Goal: Task Accomplishment & Management: Use online tool/utility

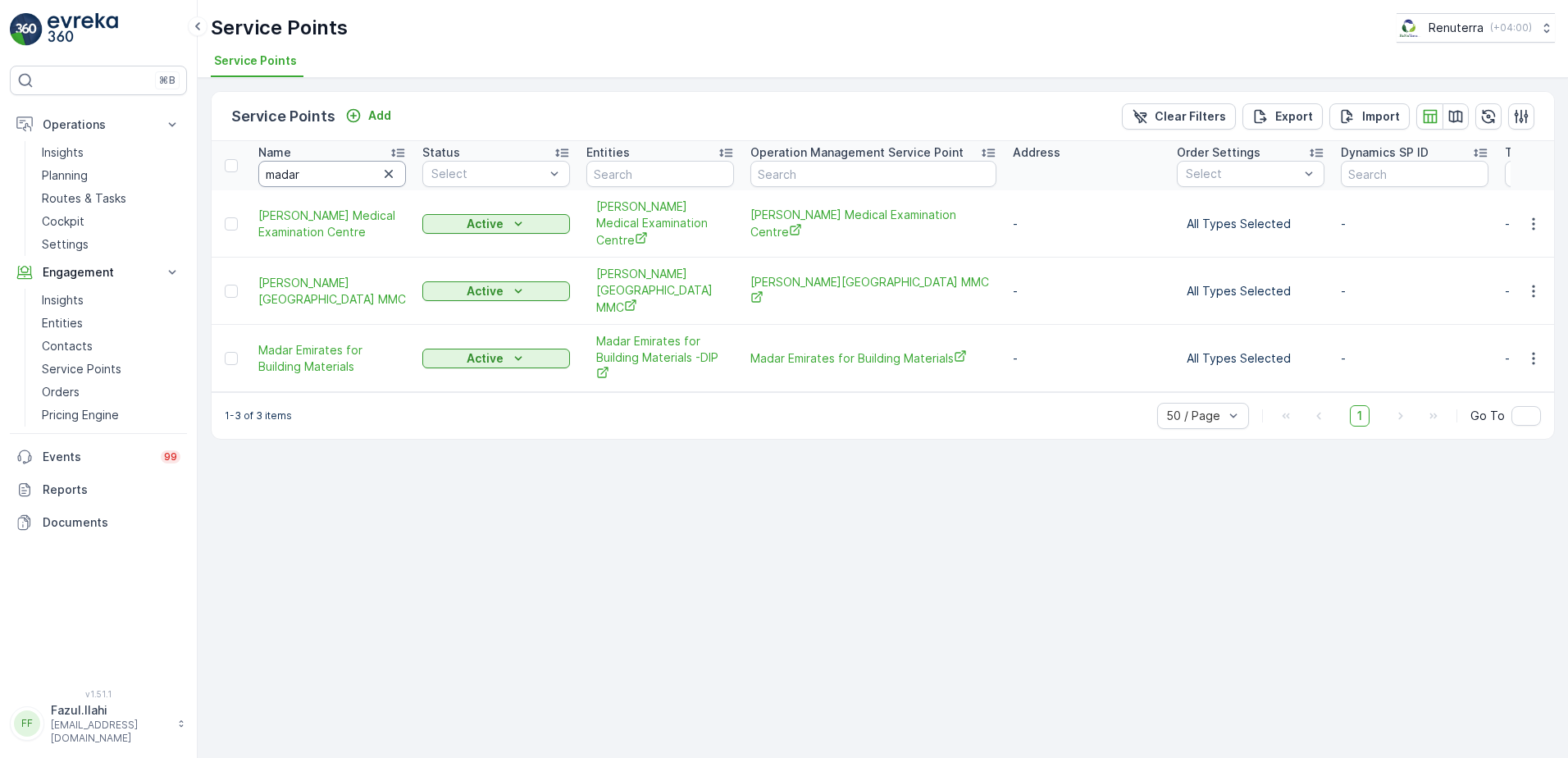
click at [332, 182] on input "madar" at bounding box center [332, 173] width 148 height 26
type input "Uni"
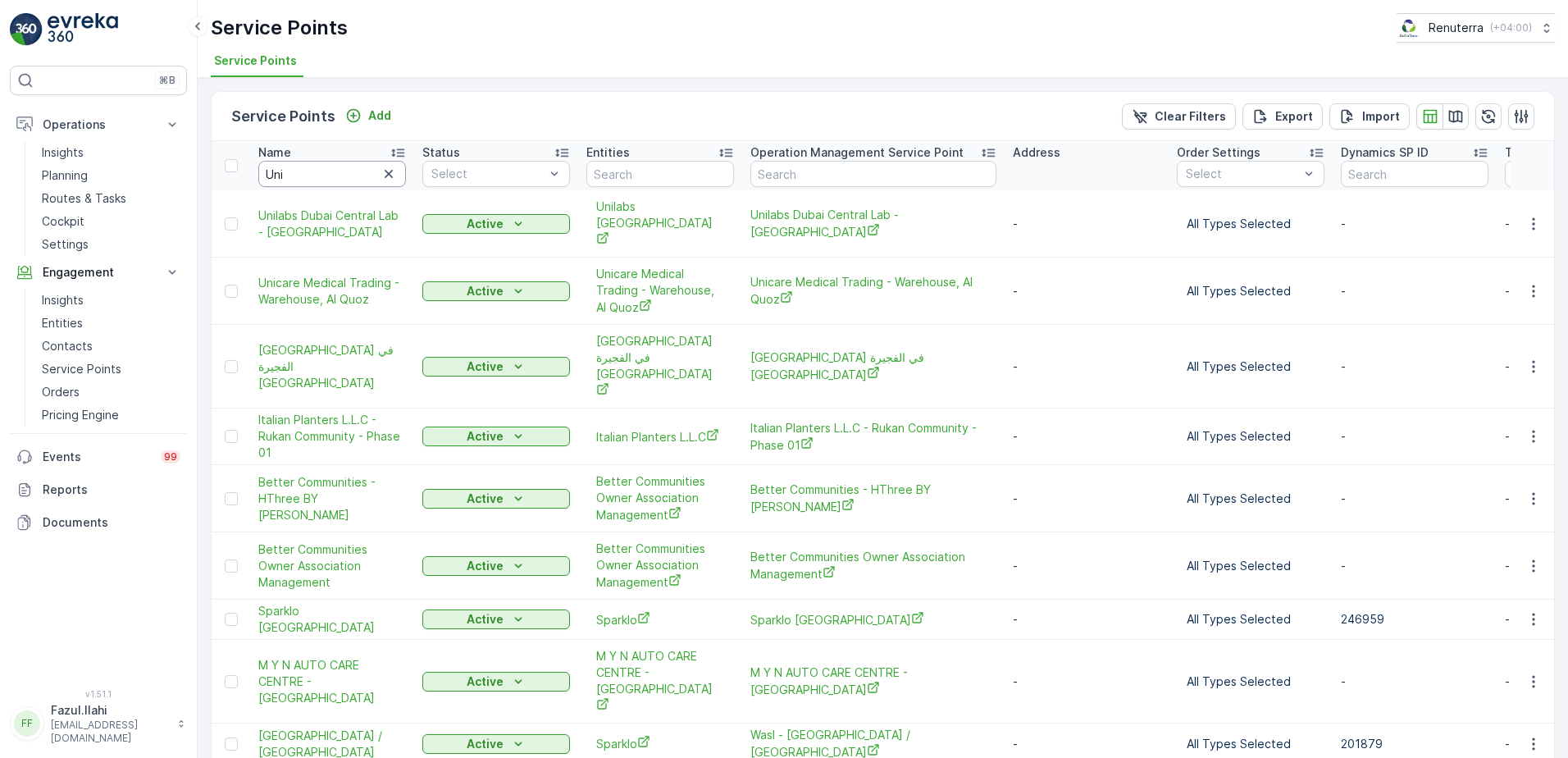
click at [332, 182] on input "Uni" at bounding box center [332, 173] width 148 height 26
click at [1539, 282] on button "button" at bounding box center [1534, 292] width 29 height 19
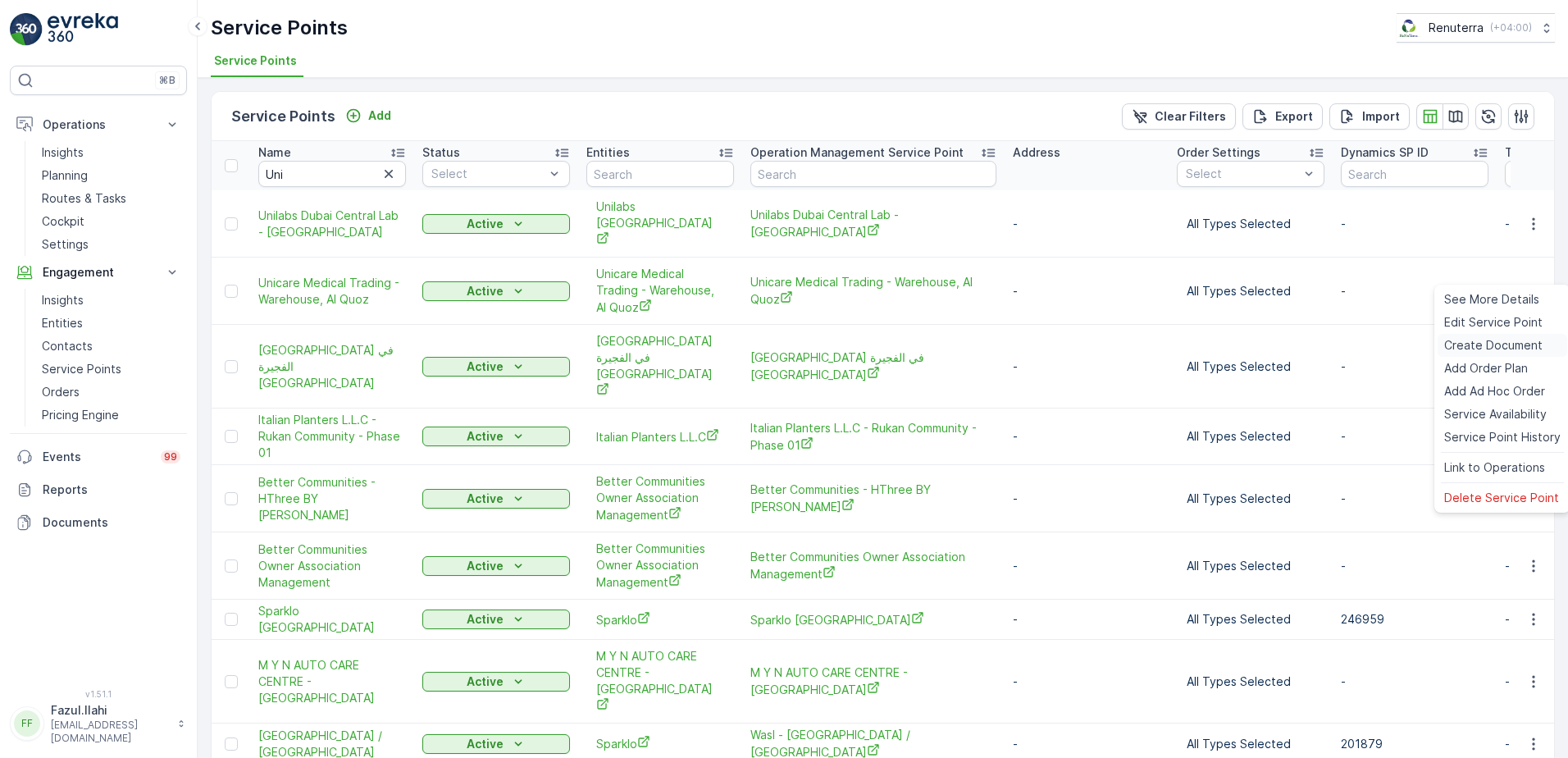
click at [1471, 345] on span "Create Document" at bounding box center [1493, 345] width 98 height 17
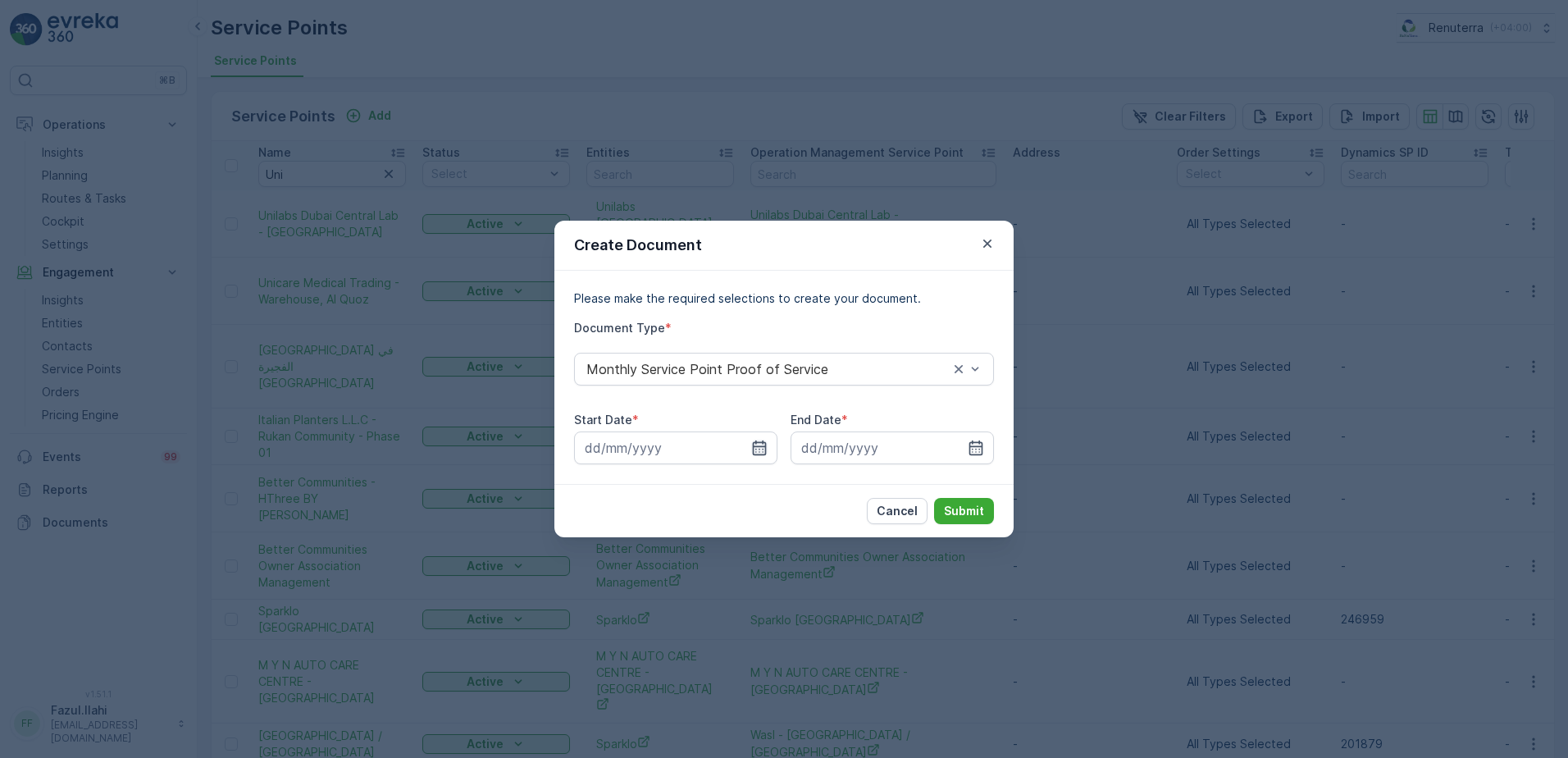
click at [764, 450] on icon "button" at bounding box center [759, 448] width 17 height 17
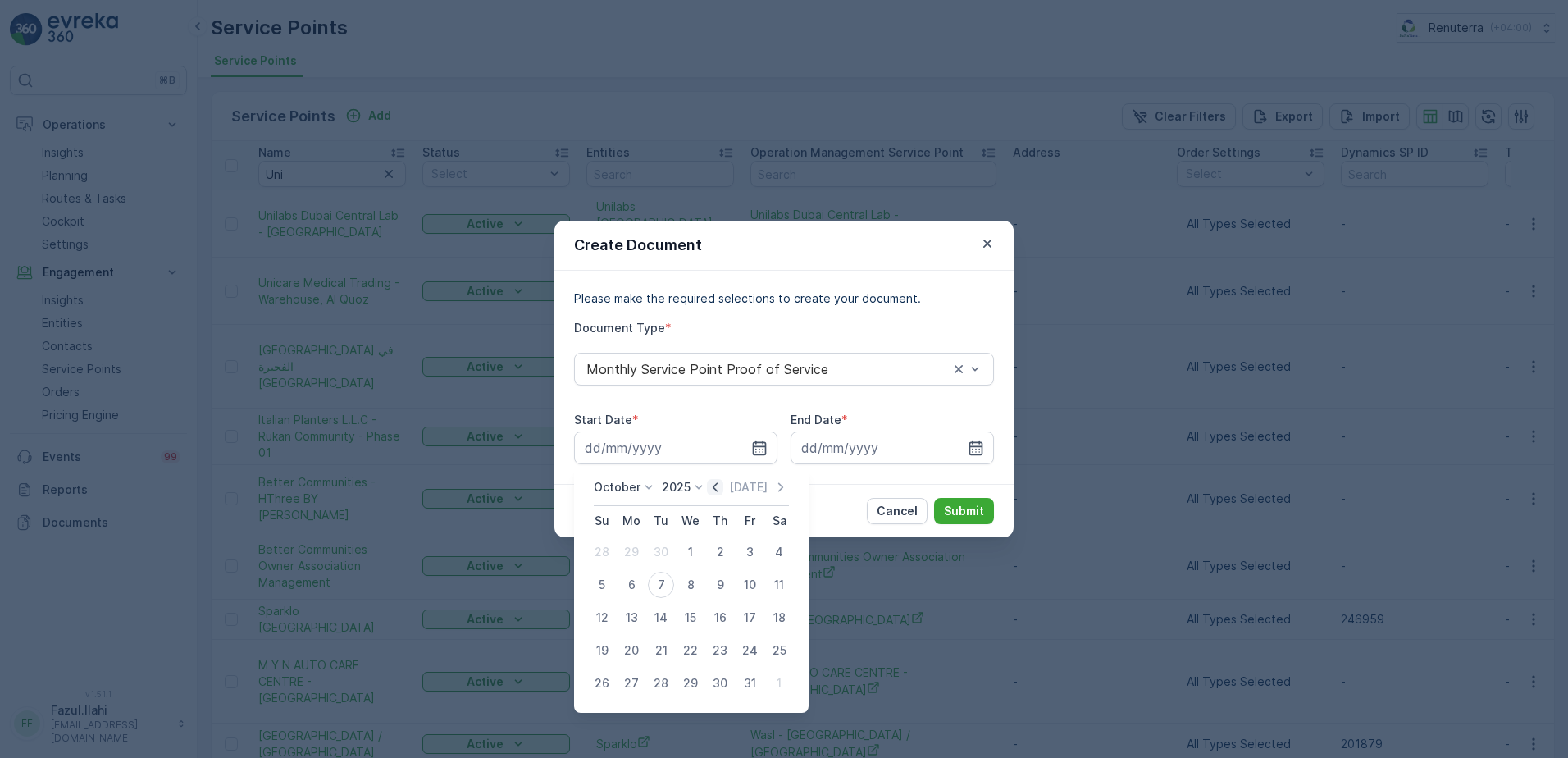
click at [715, 494] on icon "button" at bounding box center [715, 487] width 17 height 17
click at [625, 558] on div "1" at bounding box center [631, 552] width 26 height 26
type input "[DATE]"
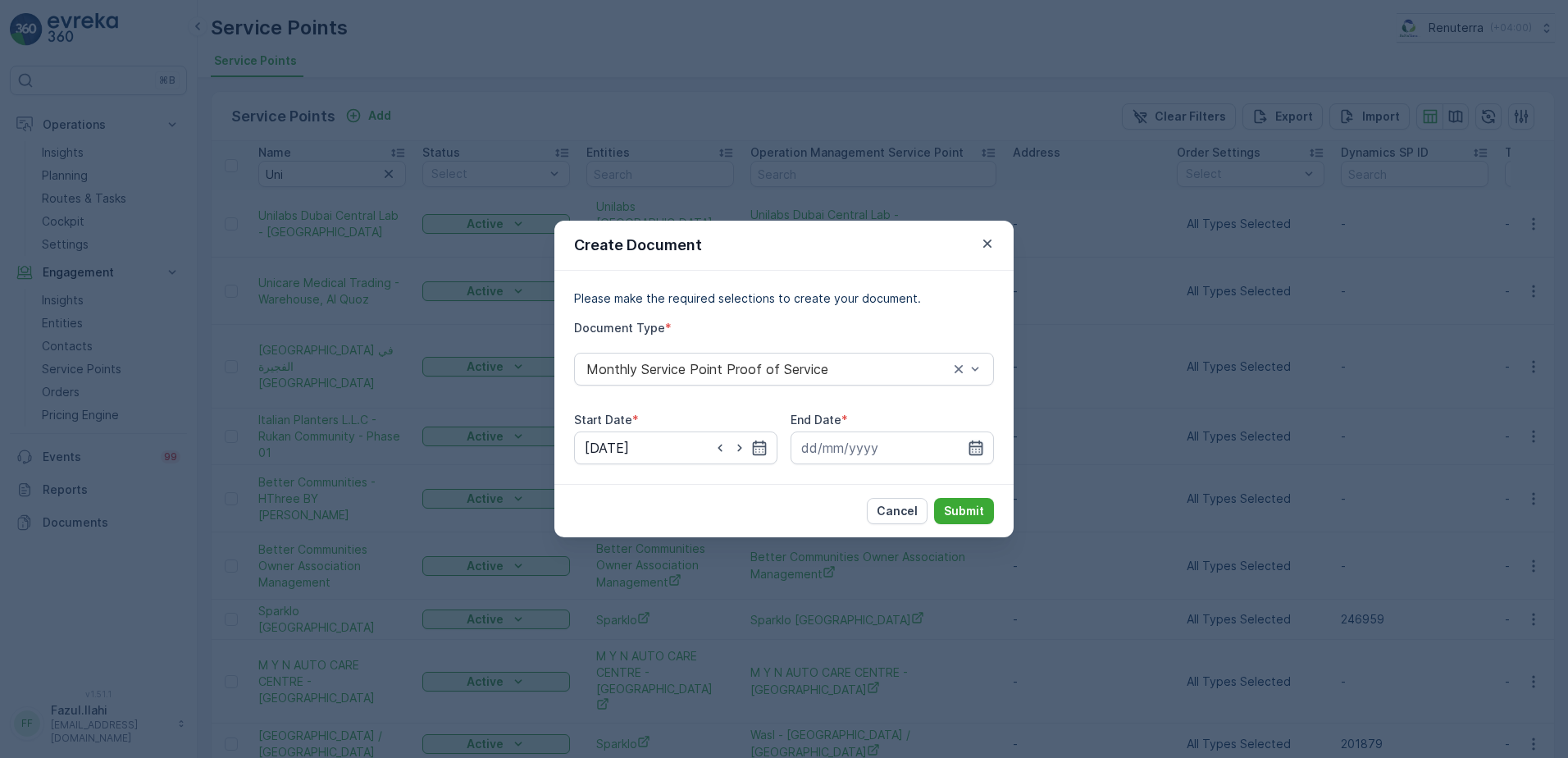
click at [970, 454] on icon "button" at bounding box center [976, 447] width 14 height 15
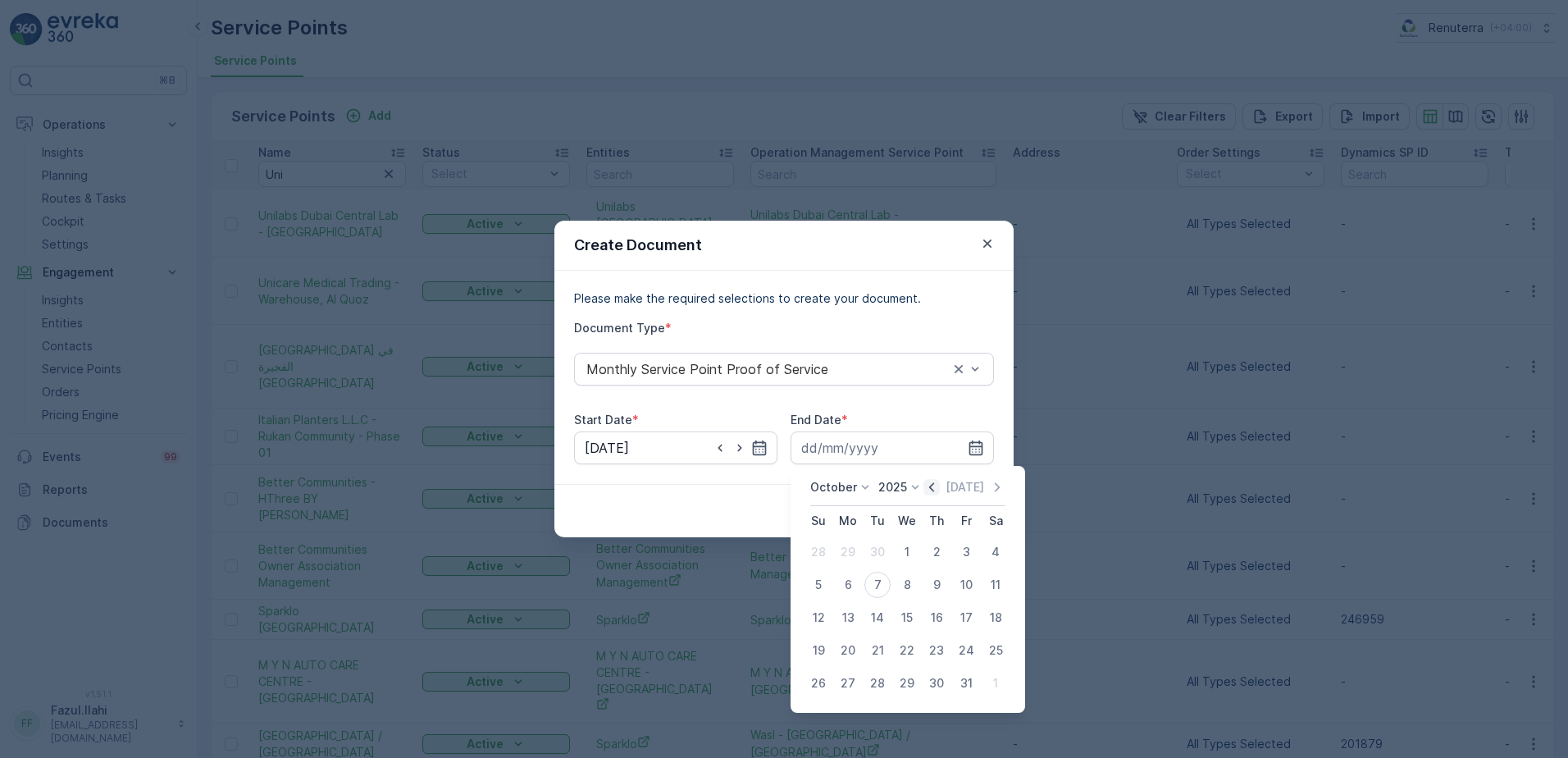
click at [931, 489] on icon "button" at bounding box center [932, 487] width 17 height 17
click at [889, 681] on div "30" at bounding box center [877, 683] width 26 height 26
type input "[DATE]"
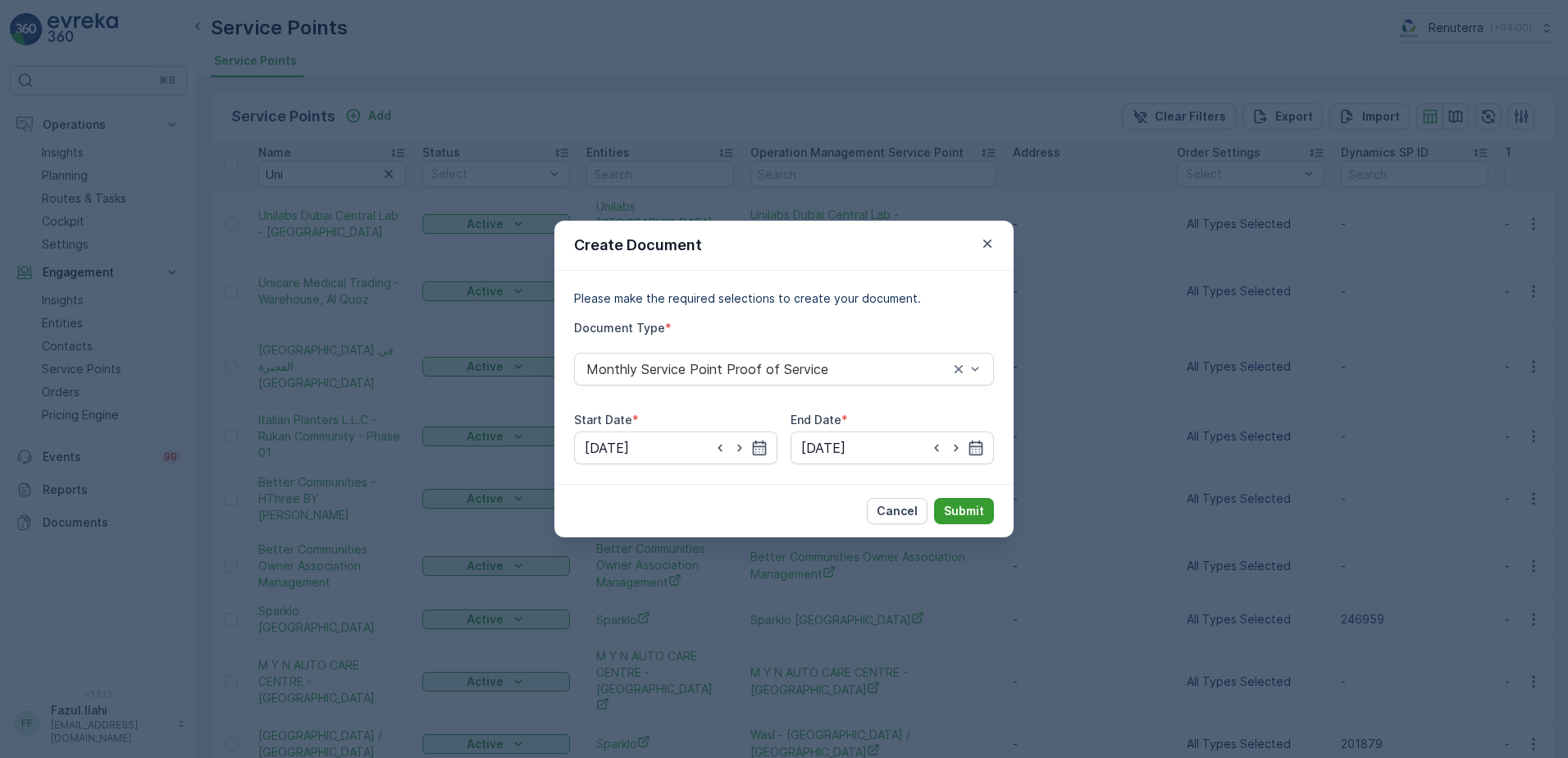
click at [962, 508] on p "Submit" at bounding box center [964, 511] width 40 height 17
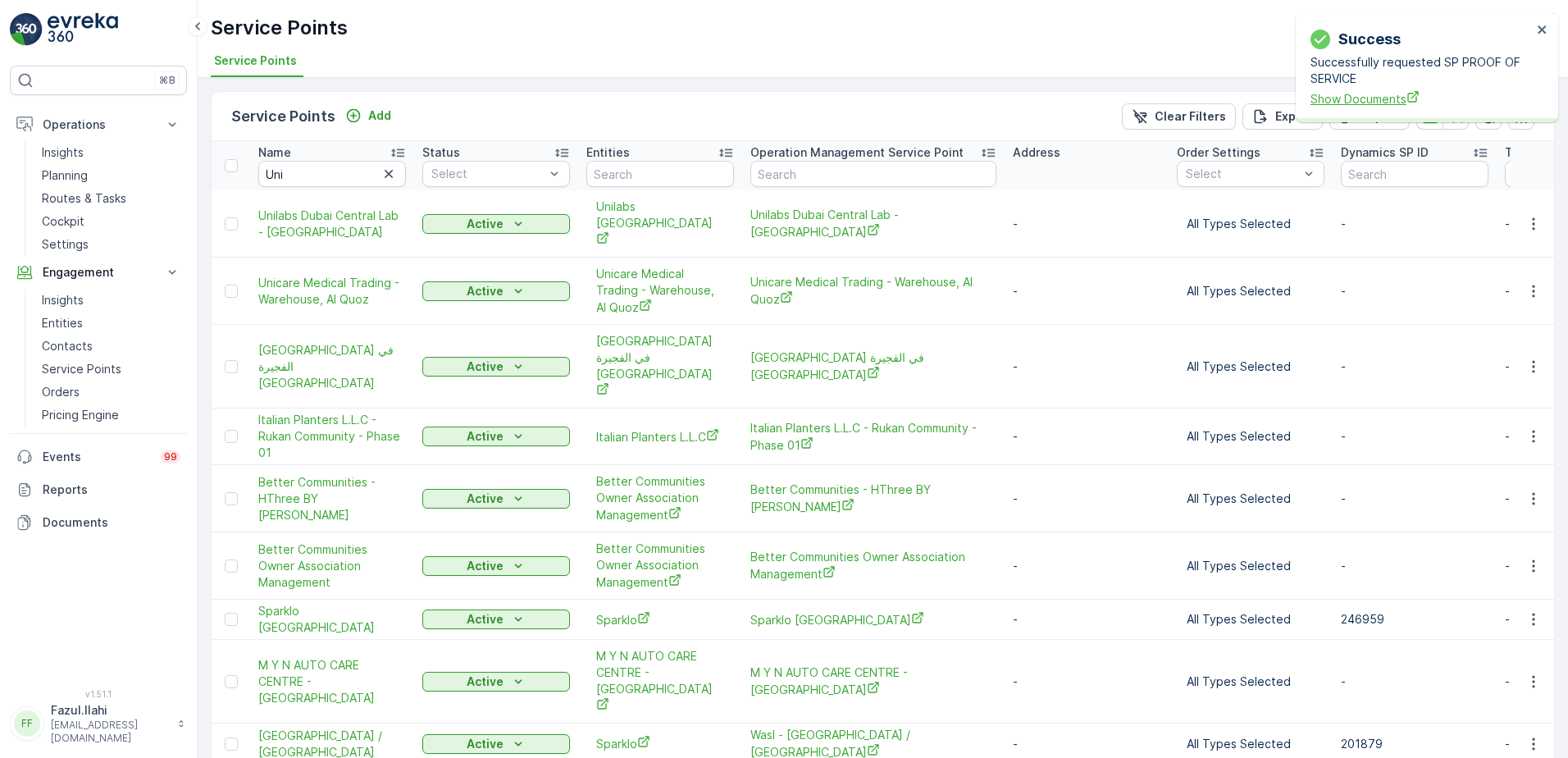
click at [1370, 101] on span "Show Documents" at bounding box center [1421, 99] width 222 height 17
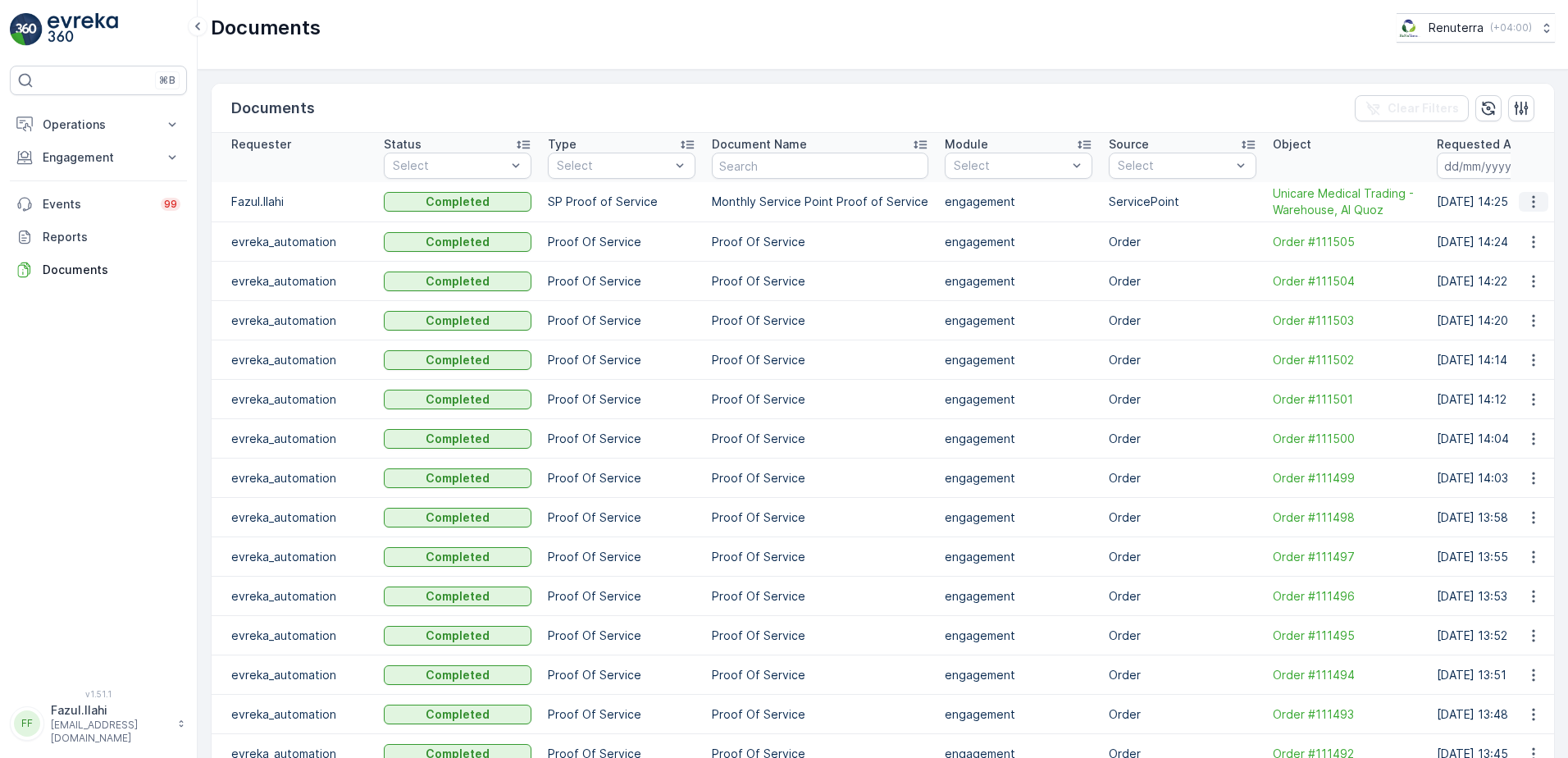
click at [1526, 205] on icon "button" at bounding box center [1534, 201] width 17 height 17
click at [1516, 224] on span "See Details" at bounding box center [1529, 226] width 63 height 17
